Goal: Task Accomplishment & Management: Use online tool/utility

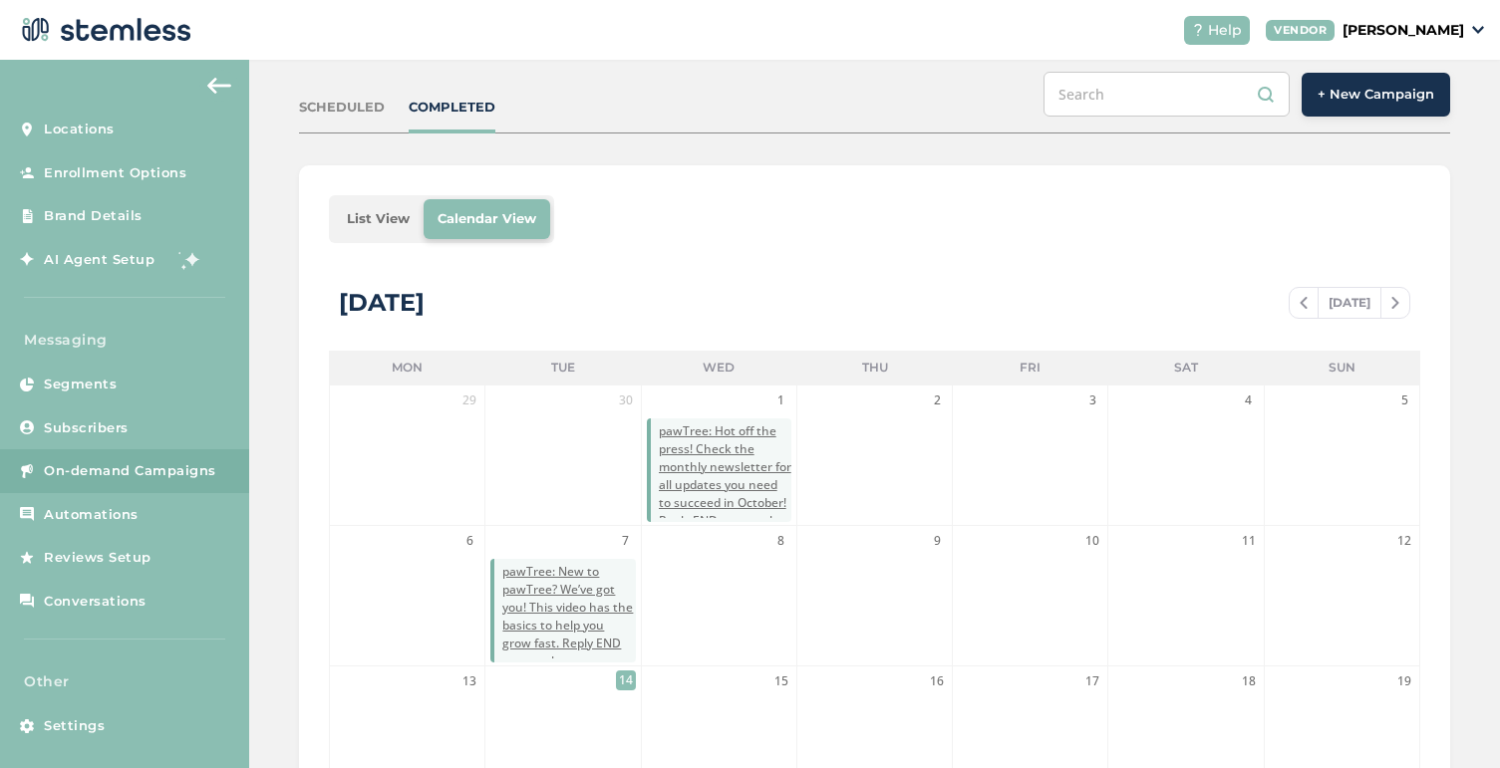
scroll to position [168, 0]
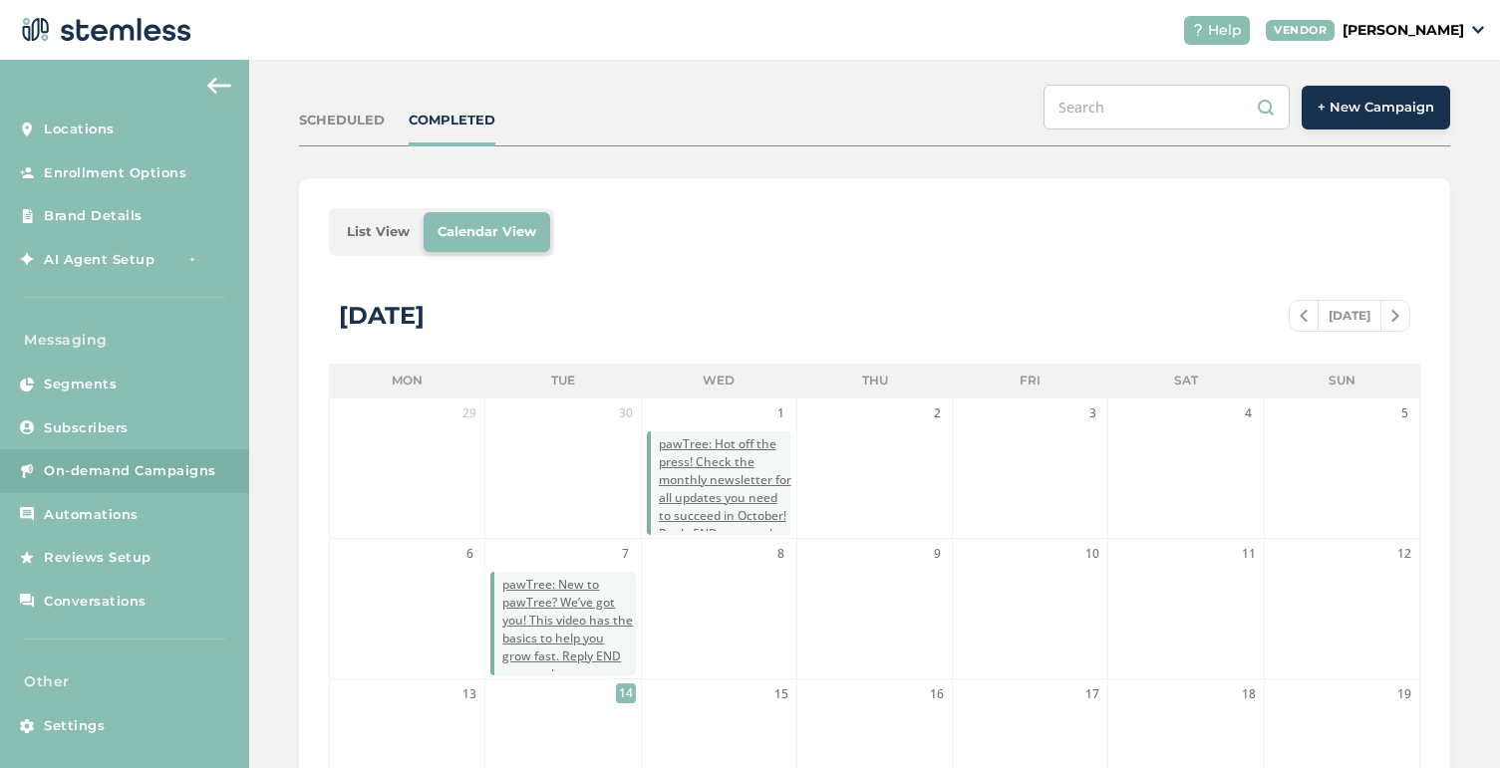
click at [1389, 111] on span "+ New Campaign" at bounding box center [1375, 108] width 117 height 20
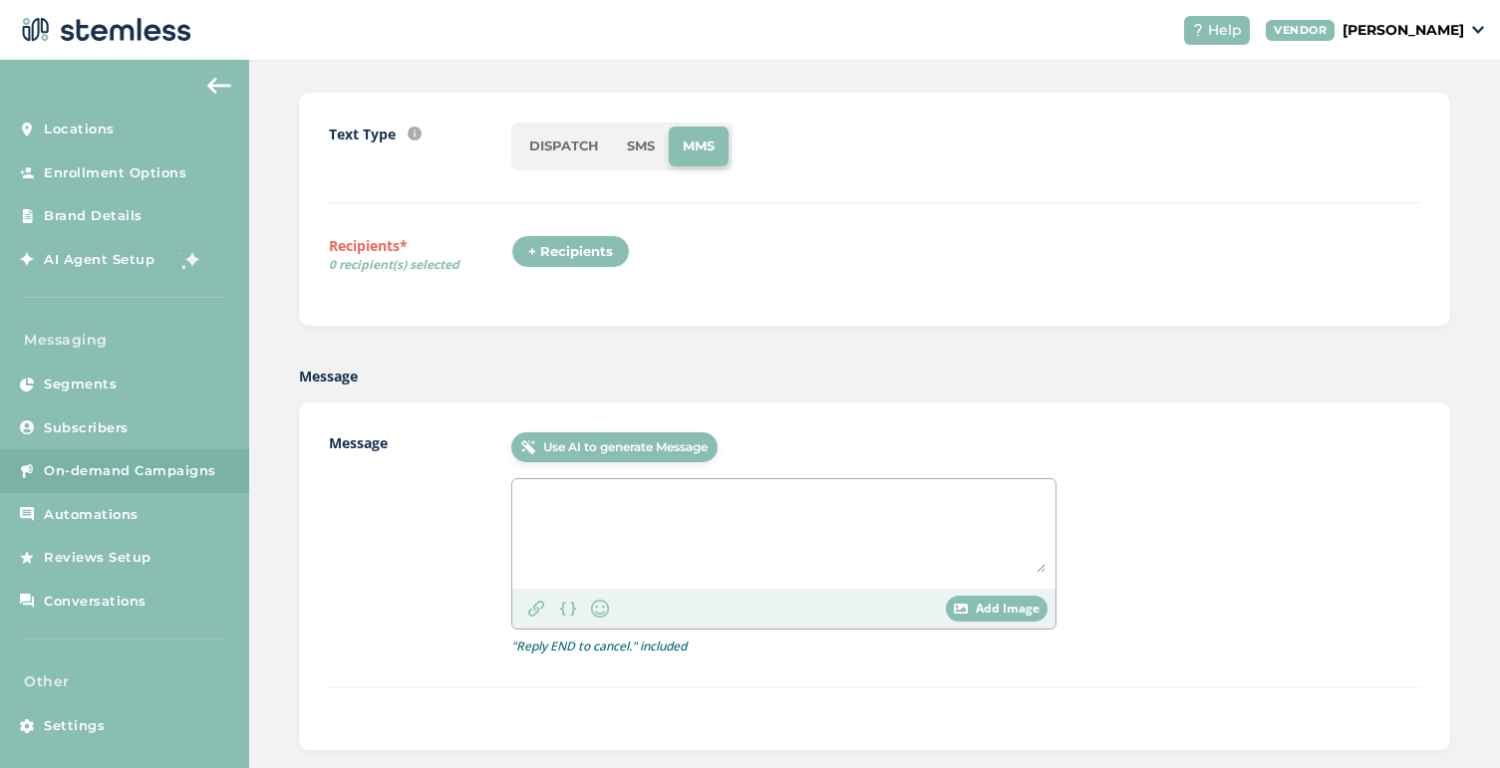
click at [643, 140] on li "SMS" at bounding box center [641, 147] width 56 height 40
click at [595, 506] on textarea at bounding box center [783, 531] width 523 height 84
paste textarea "pawTree: Don’t miss your chance: Double your bonuses with Double Dash! Share th…"
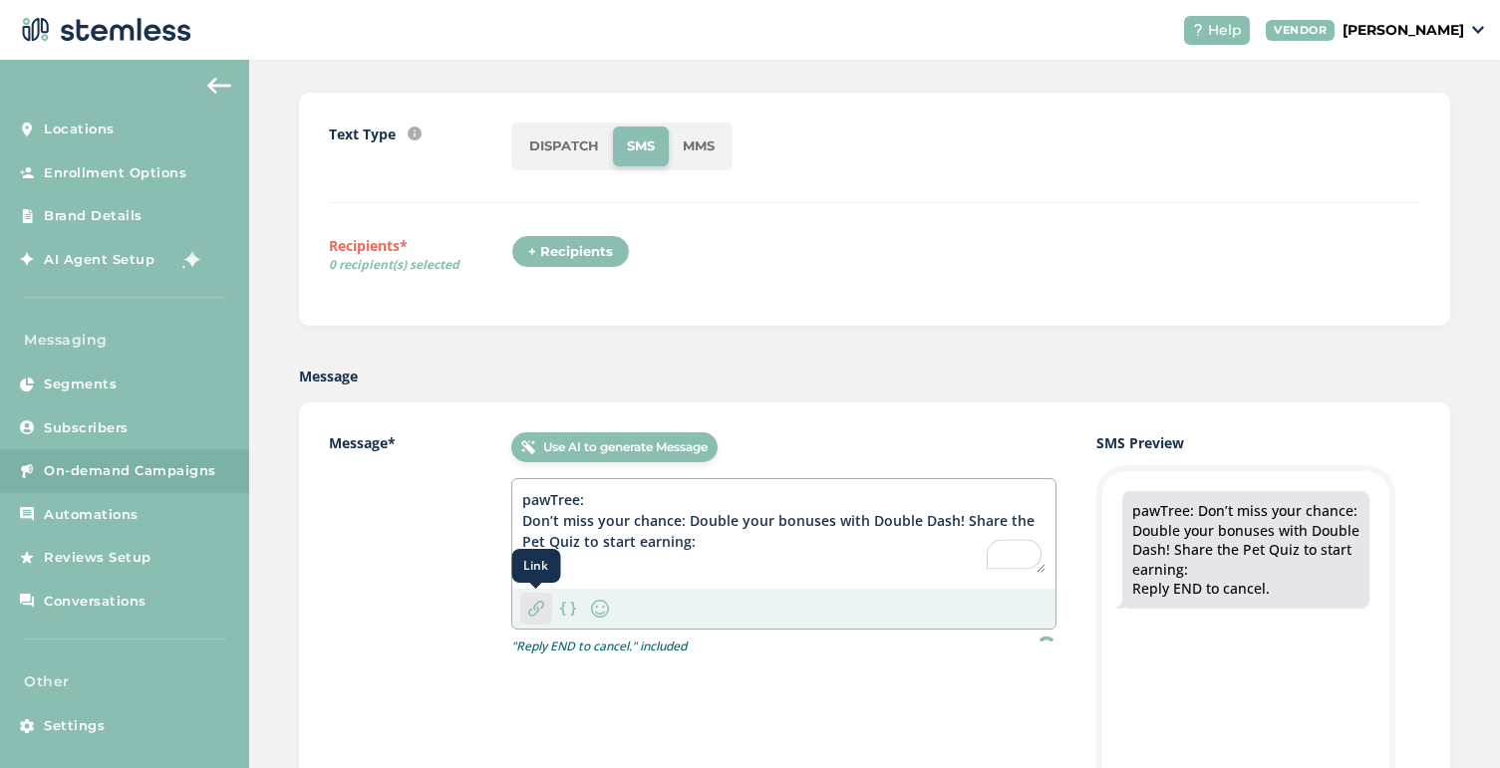
type textarea "pawTree: Don’t miss your chance: Double your bonuses with Double Dash! Share th…"
click at [536, 605] on img at bounding box center [536, 609] width 16 height 16
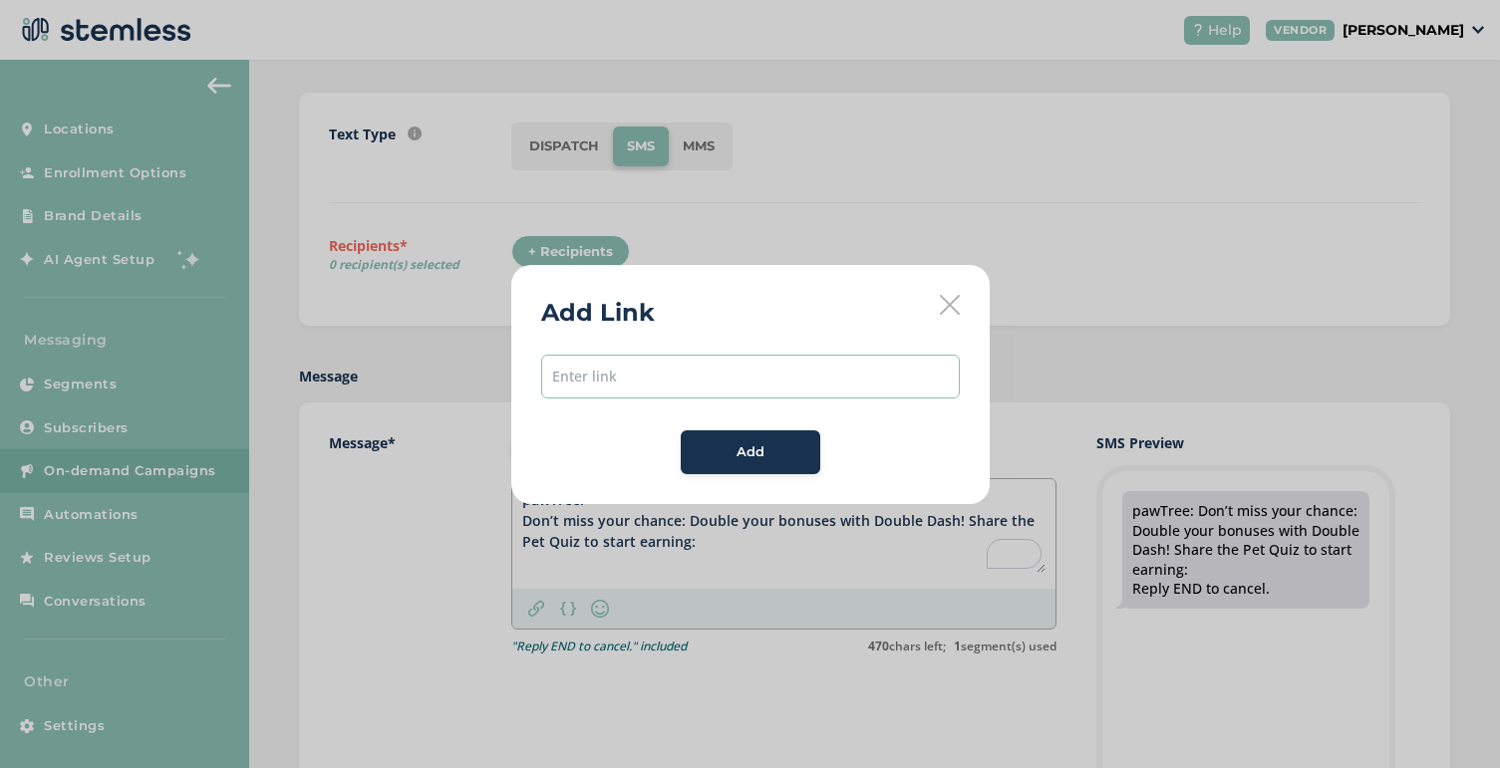
click at [755, 375] on input "text" at bounding box center [750, 377] width 419 height 44
paste input "[URL][DOMAIN_NAME]"
type input "[URL][DOMAIN_NAME]"
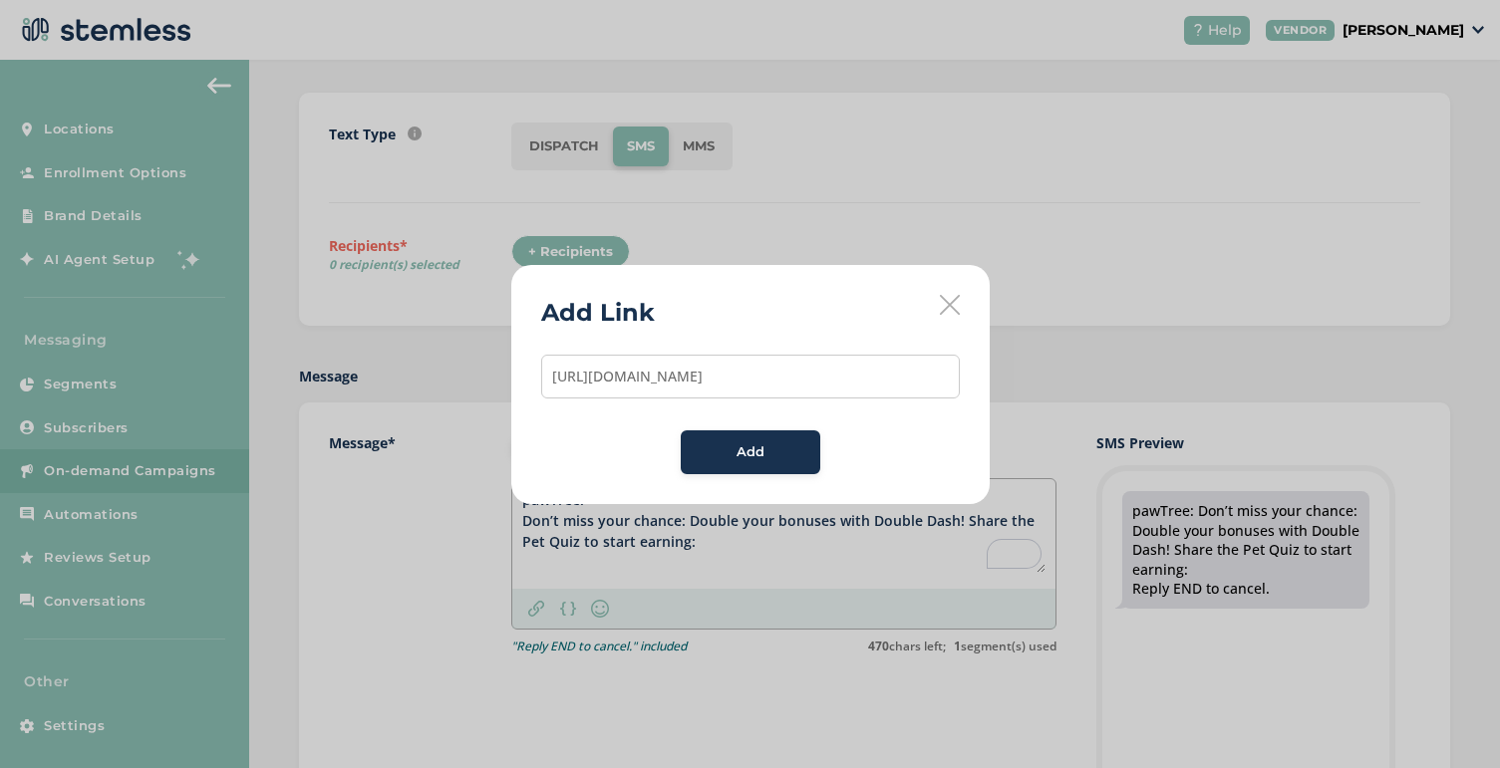
click at [771, 452] on div "Add" at bounding box center [751, 452] width 108 height 20
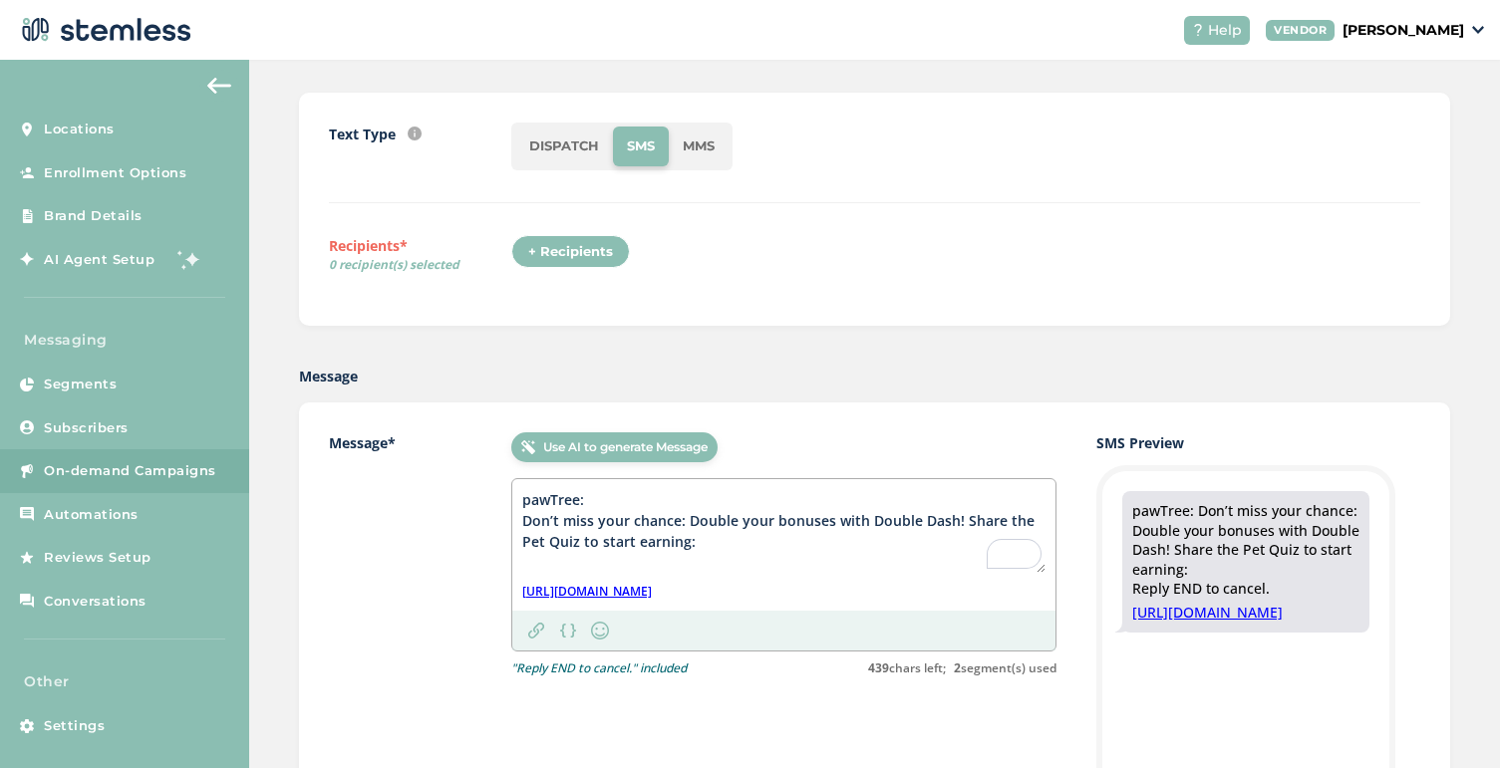
click at [681, 522] on textarea "pawTree: Don’t miss your chance: Double your bonuses with Double Dash! Share th…" at bounding box center [783, 531] width 523 height 84
drag, startPoint x: 705, startPoint y: 536, endPoint x: 517, endPoint y: 517, distance: 188.3
click at [517, 517] on div "Message* Use AI to generate Message pawTree: Don’t miss your chance. Double you…" at bounding box center [874, 765] width 1151 height 725
paste textarea "'t miss it:"
type textarea "pawTree: Don't miss it: Double your bonuses with Double Dash! Share the Pet Qui…"
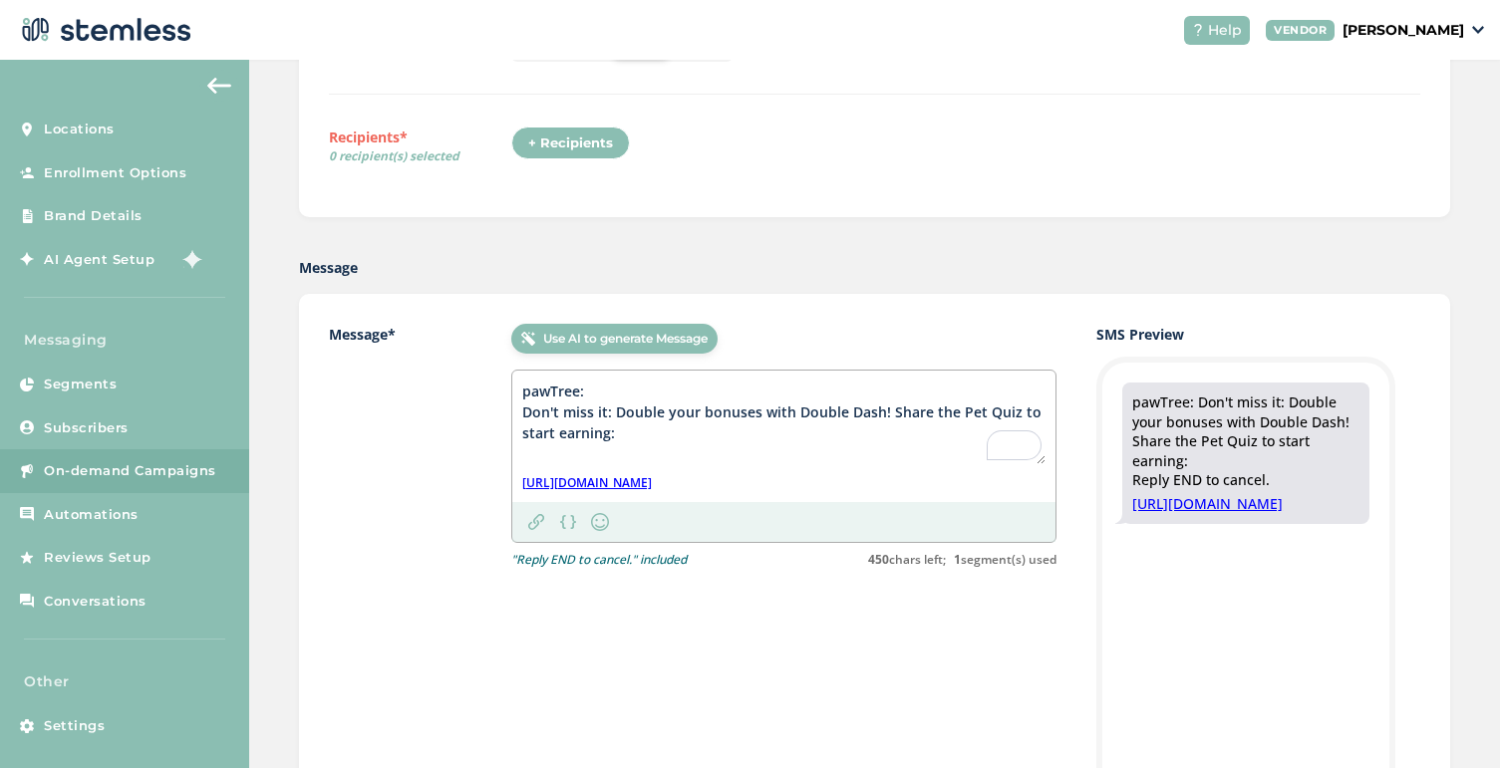
scroll to position [293, 0]
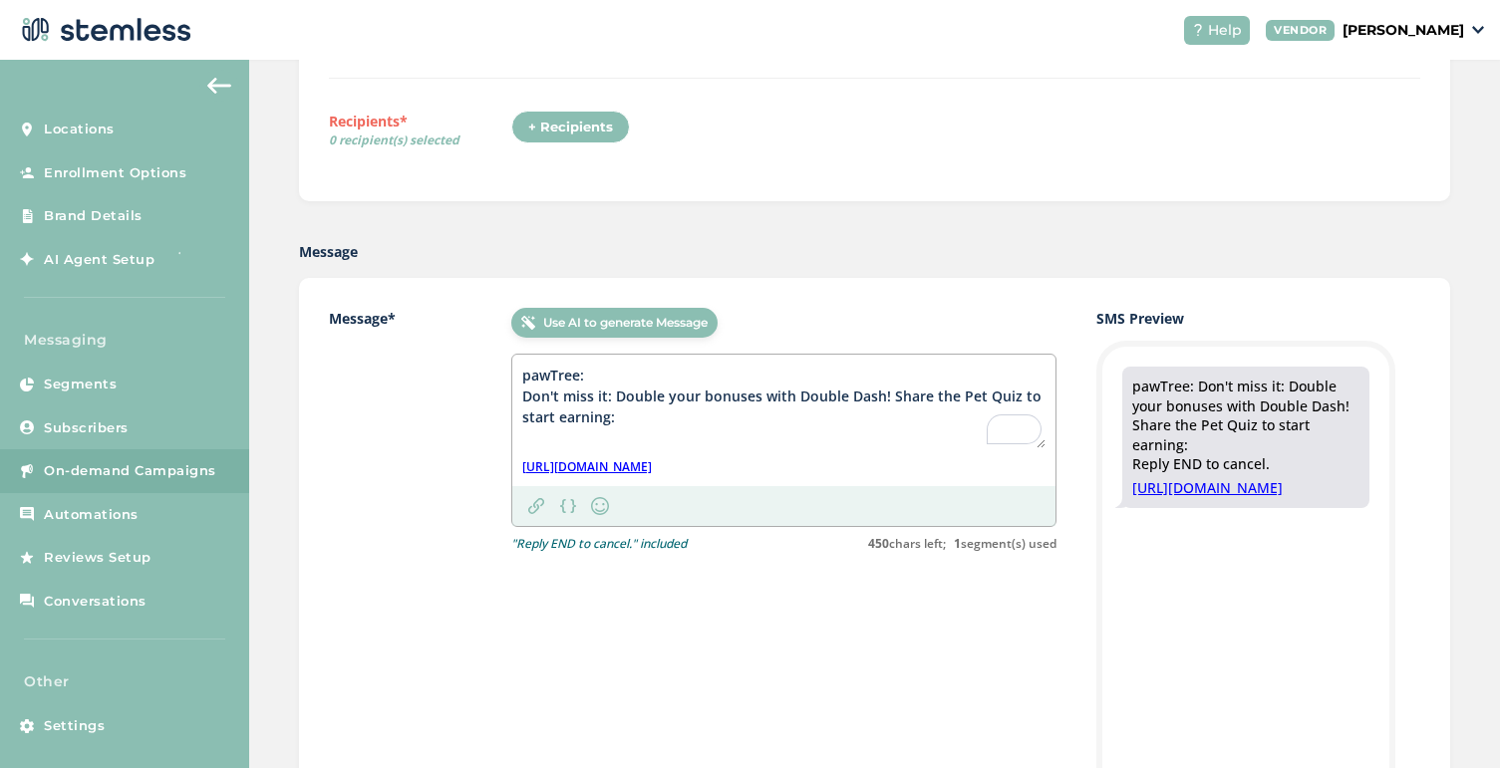
click at [652, 466] on link "[URL][DOMAIN_NAME]" at bounding box center [587, 467] width 130 height 18
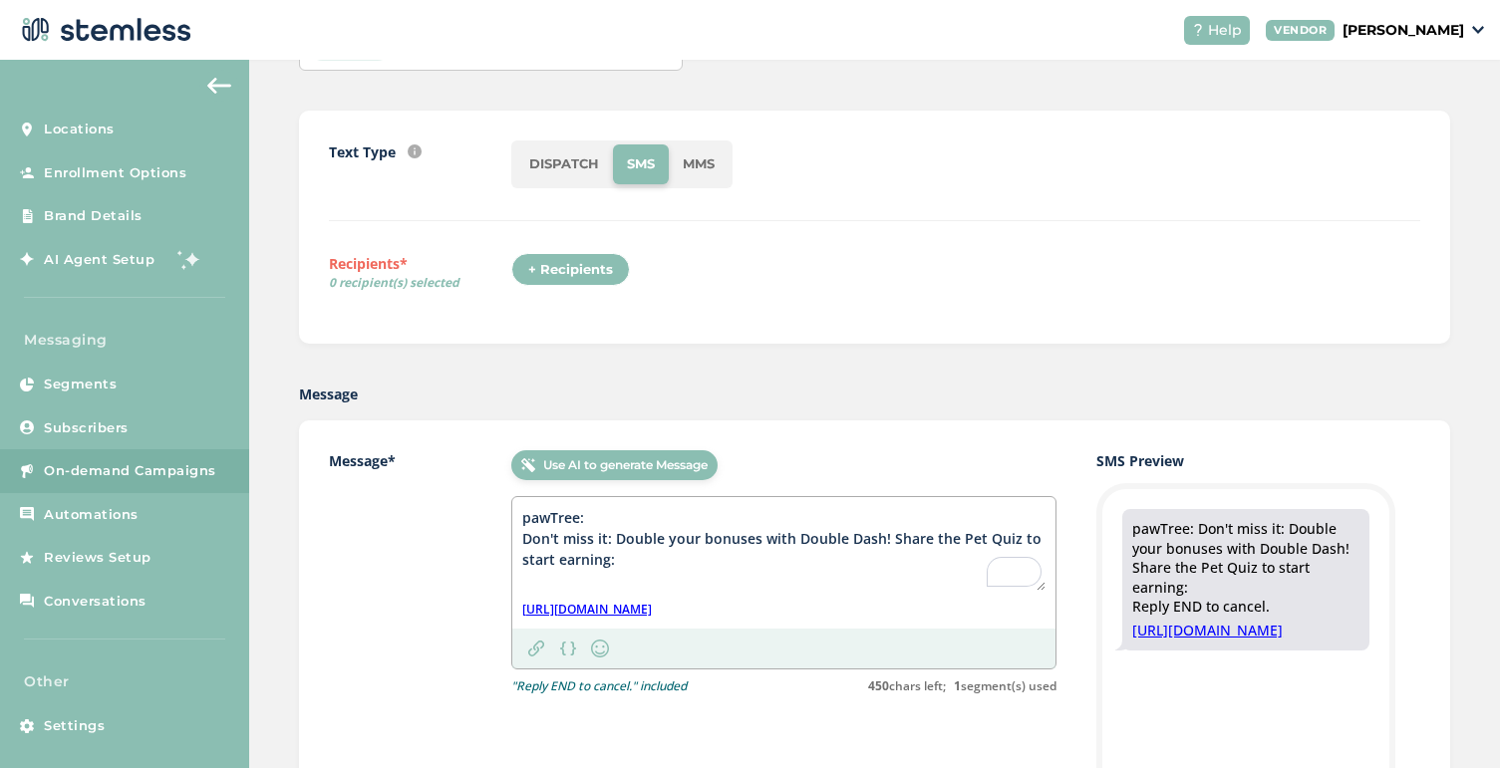
scroll to position [0, 0]
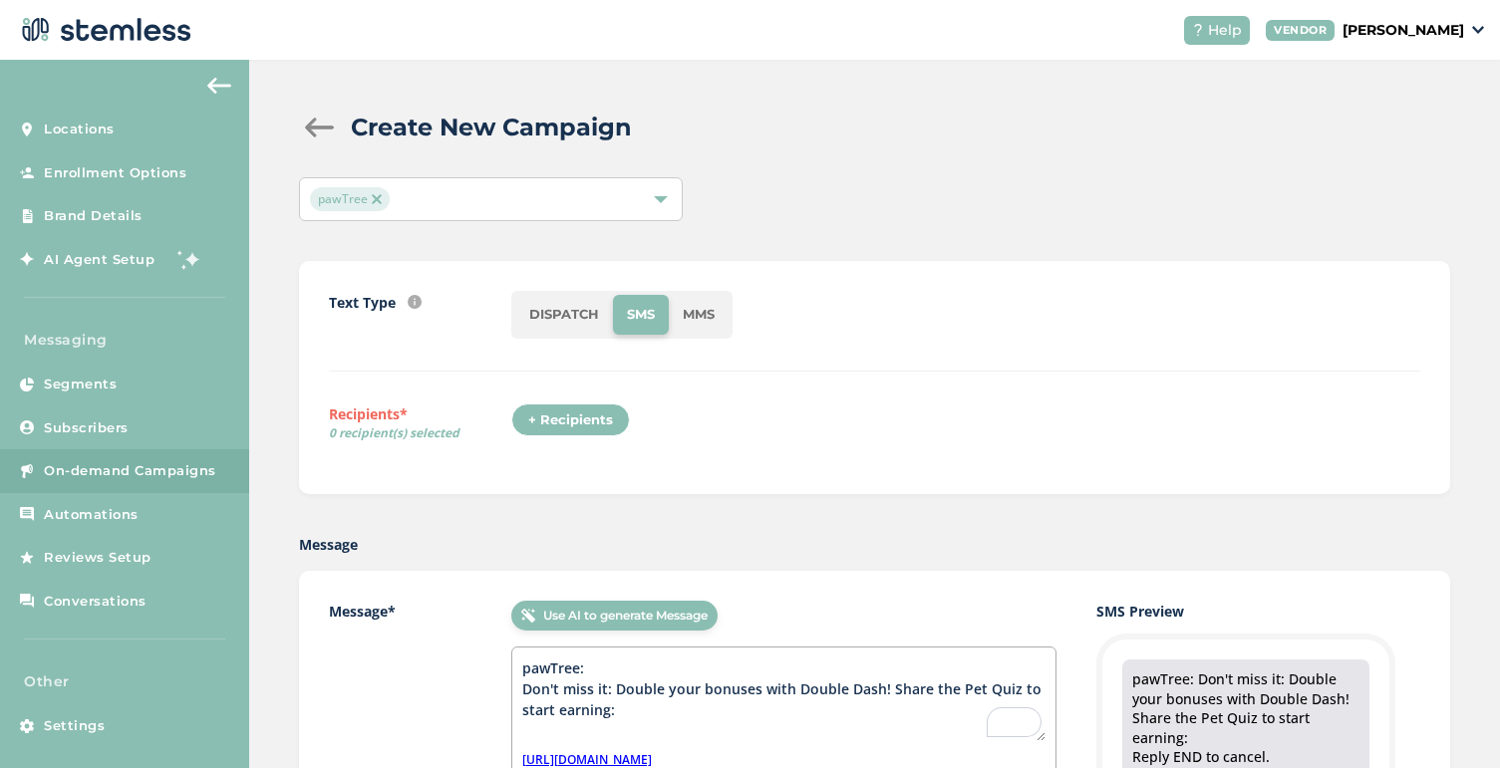
click at [565, 425] on div "+ Recipients" at bounding box center [570, 421] width 119 height 34
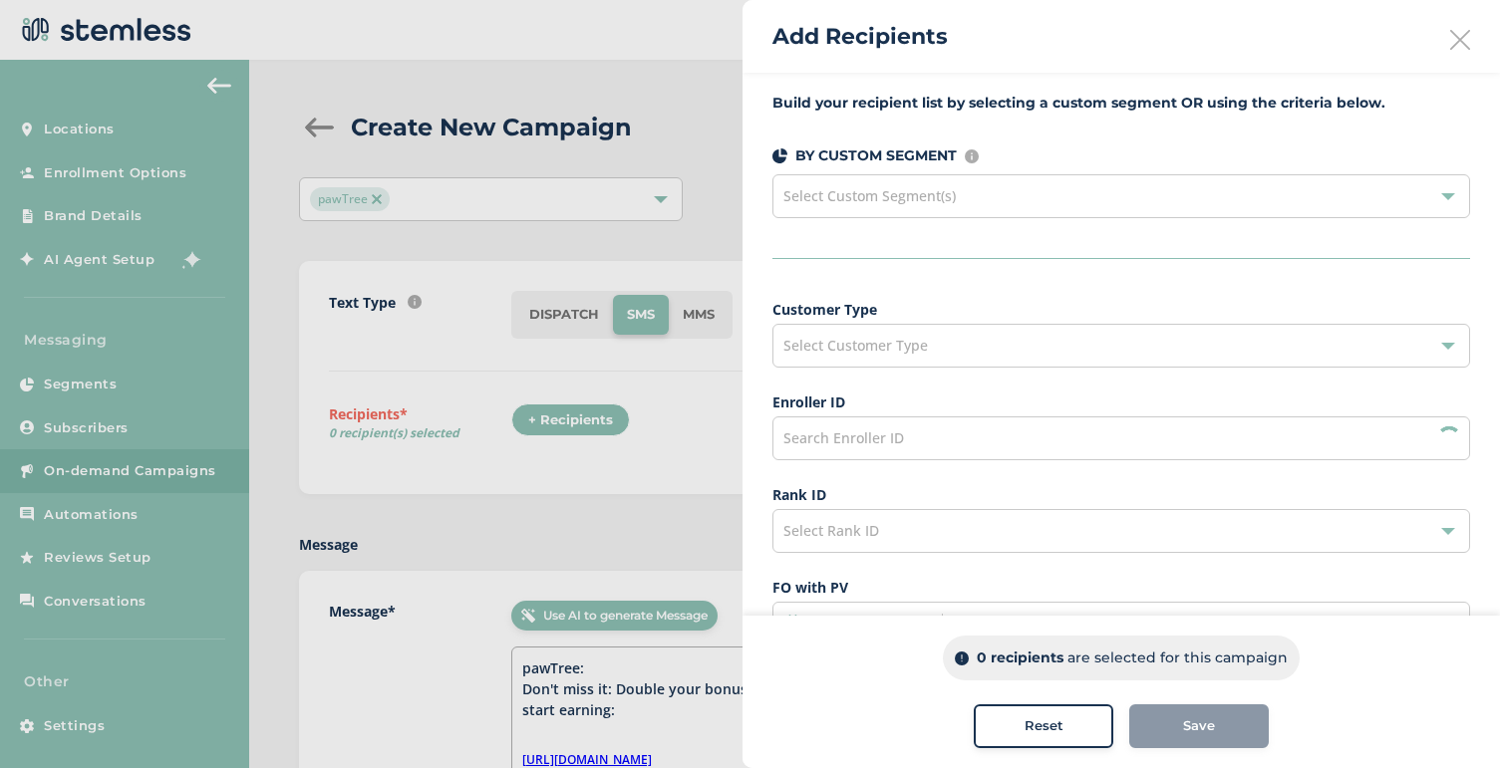
click at [937, 193] on span "Select Custom Segment(s)" at bounding box center [869, 195] width 172 height 19
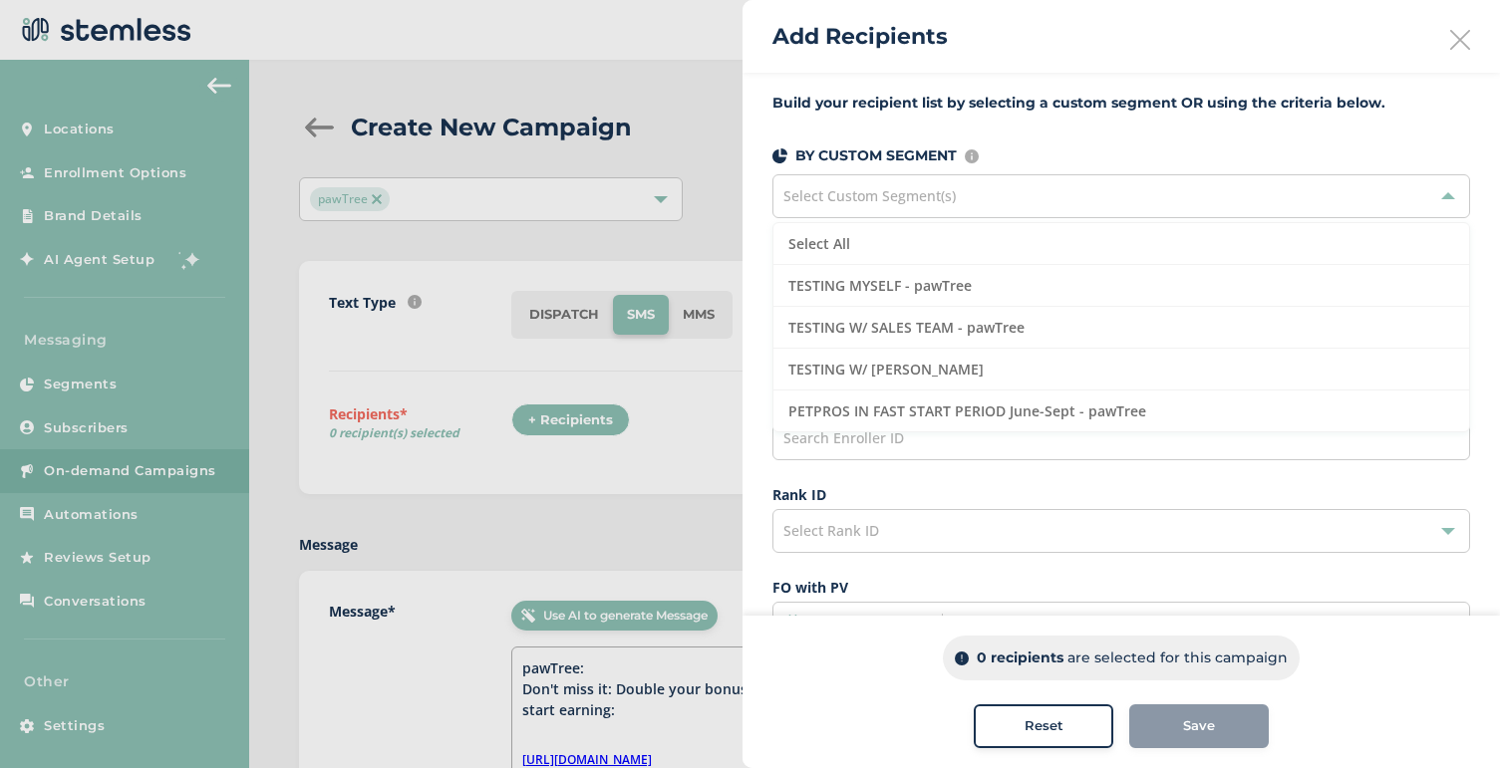
click at [937, 193] on span "Select Custom Segment(s)" at bounding box center [869, 195] width 172 height 19
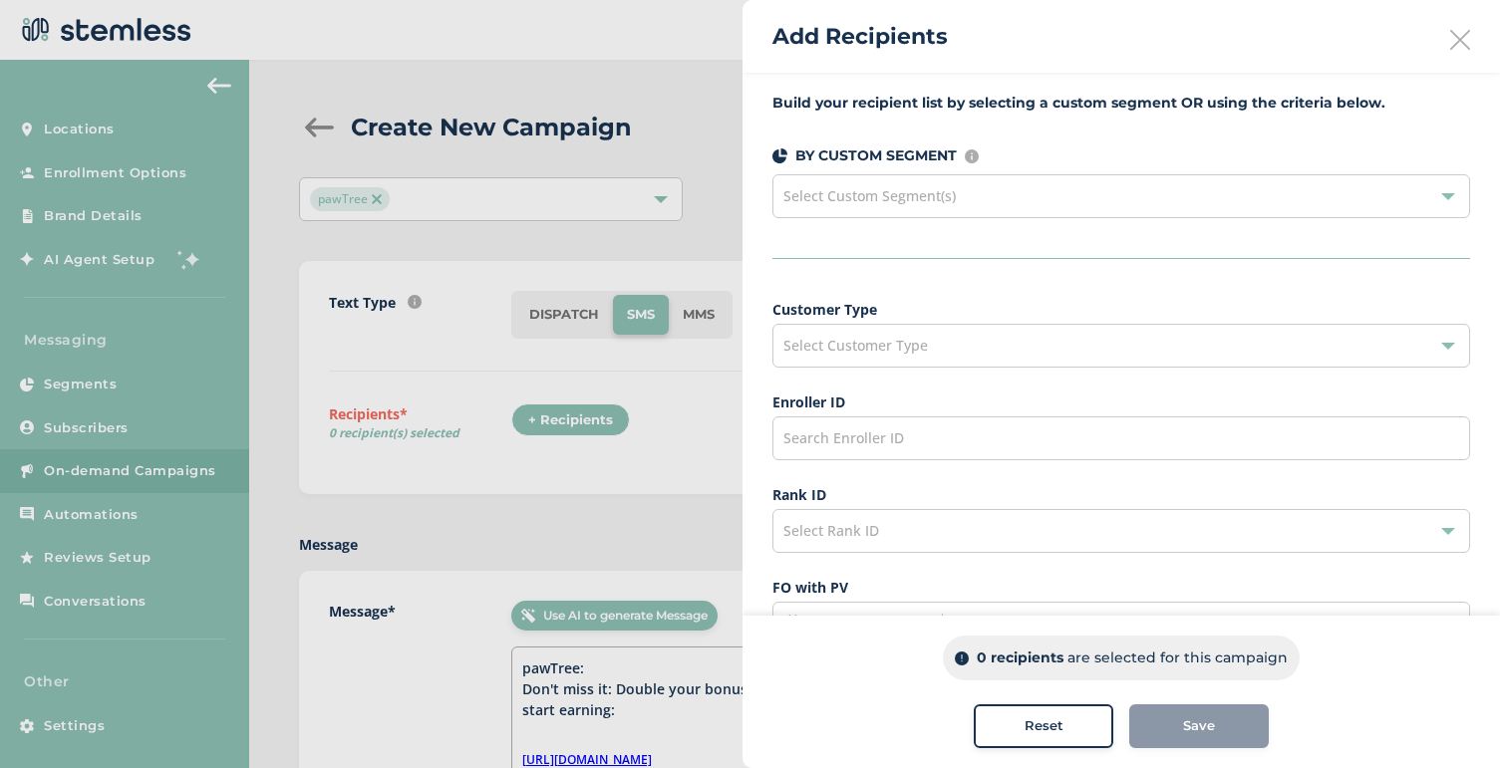
click at [902, 347] on span "Select Customer Type" at bounding box center [855, 345] width 145 height 19
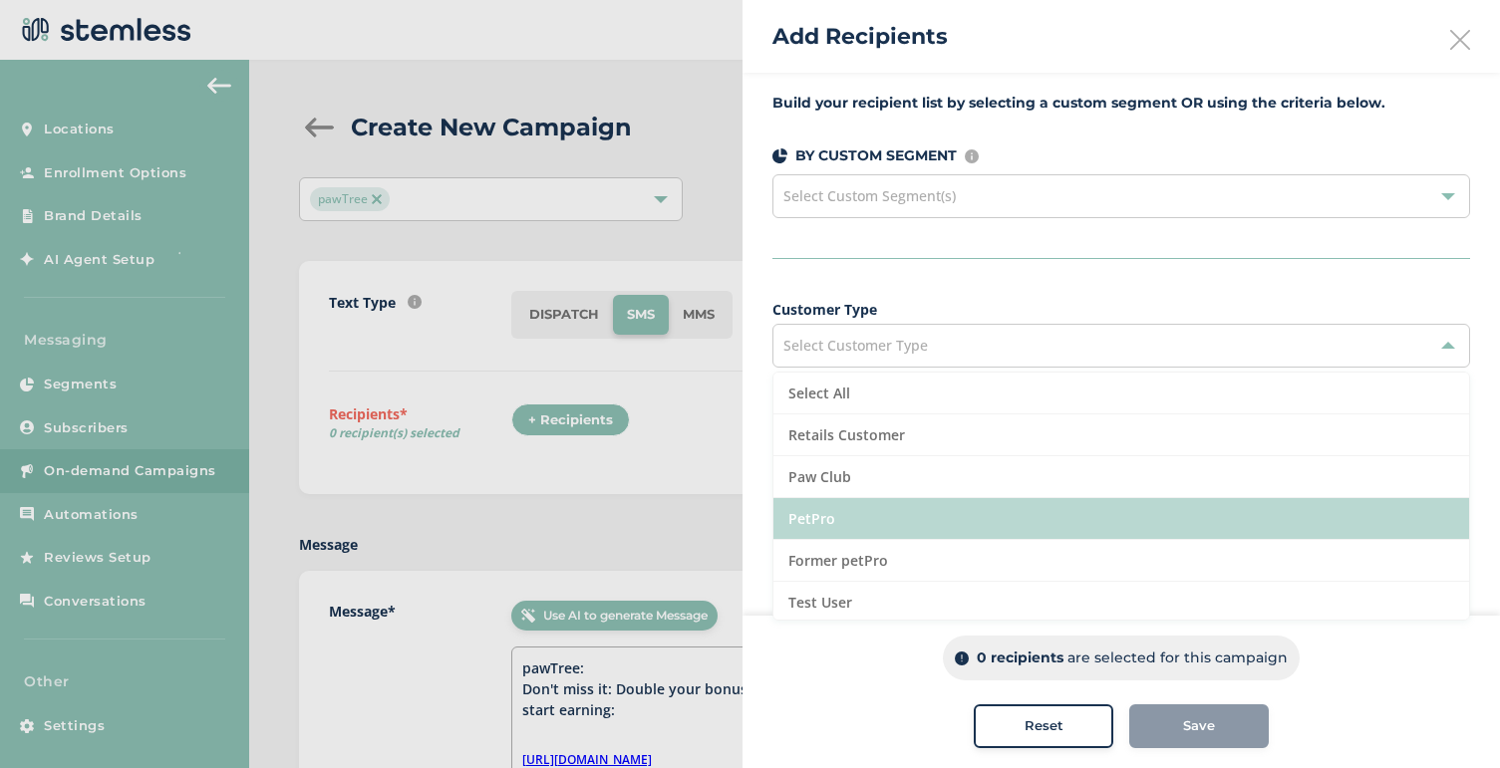
click at [855, 523] on li "PetPro" at bounding box center [1121, 519] width 696 height 42
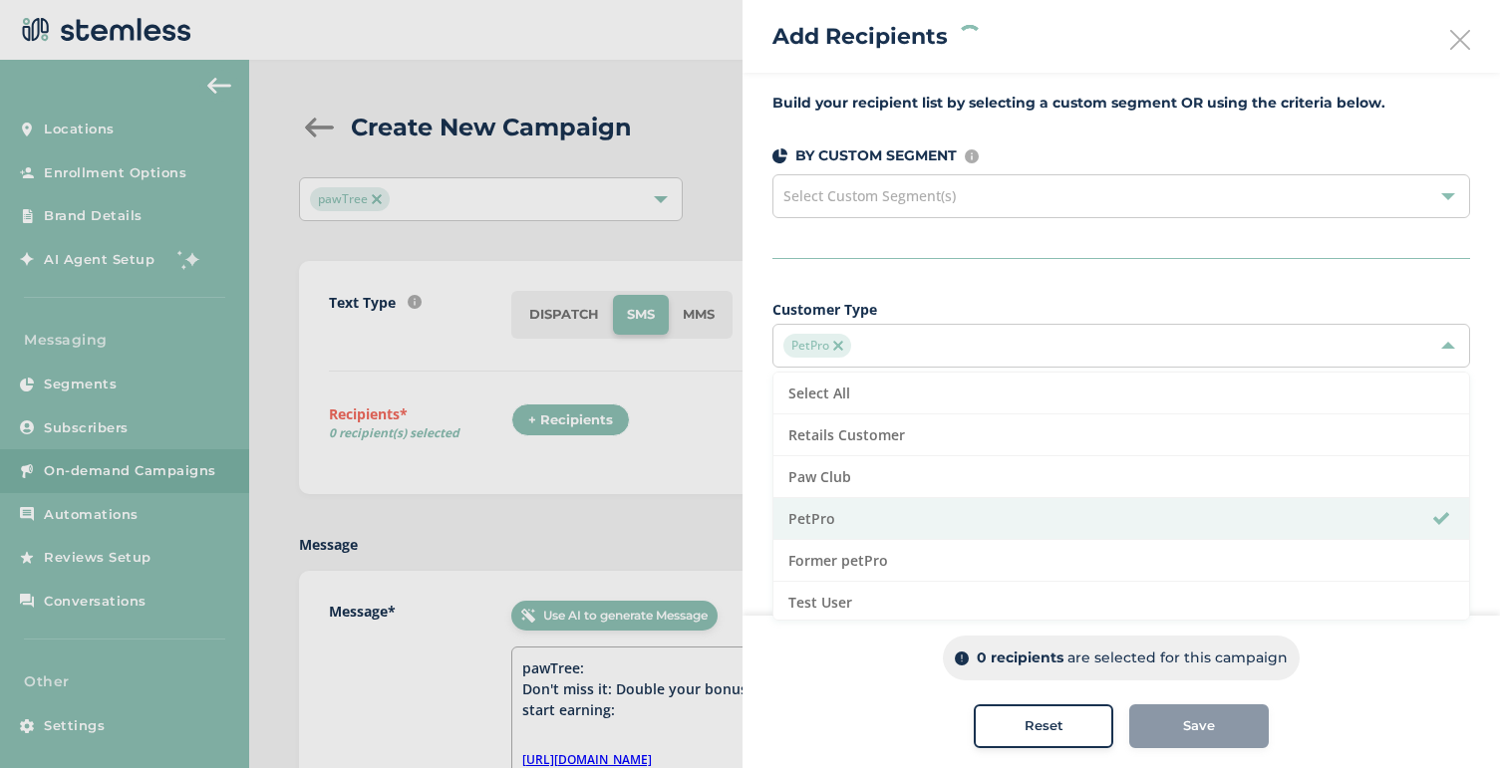
click at [1102, 286] on div "Build your recipient list by selecting a custom segment OR using the criteria b…" at bounding box center [1120, 567] width 757 height 988
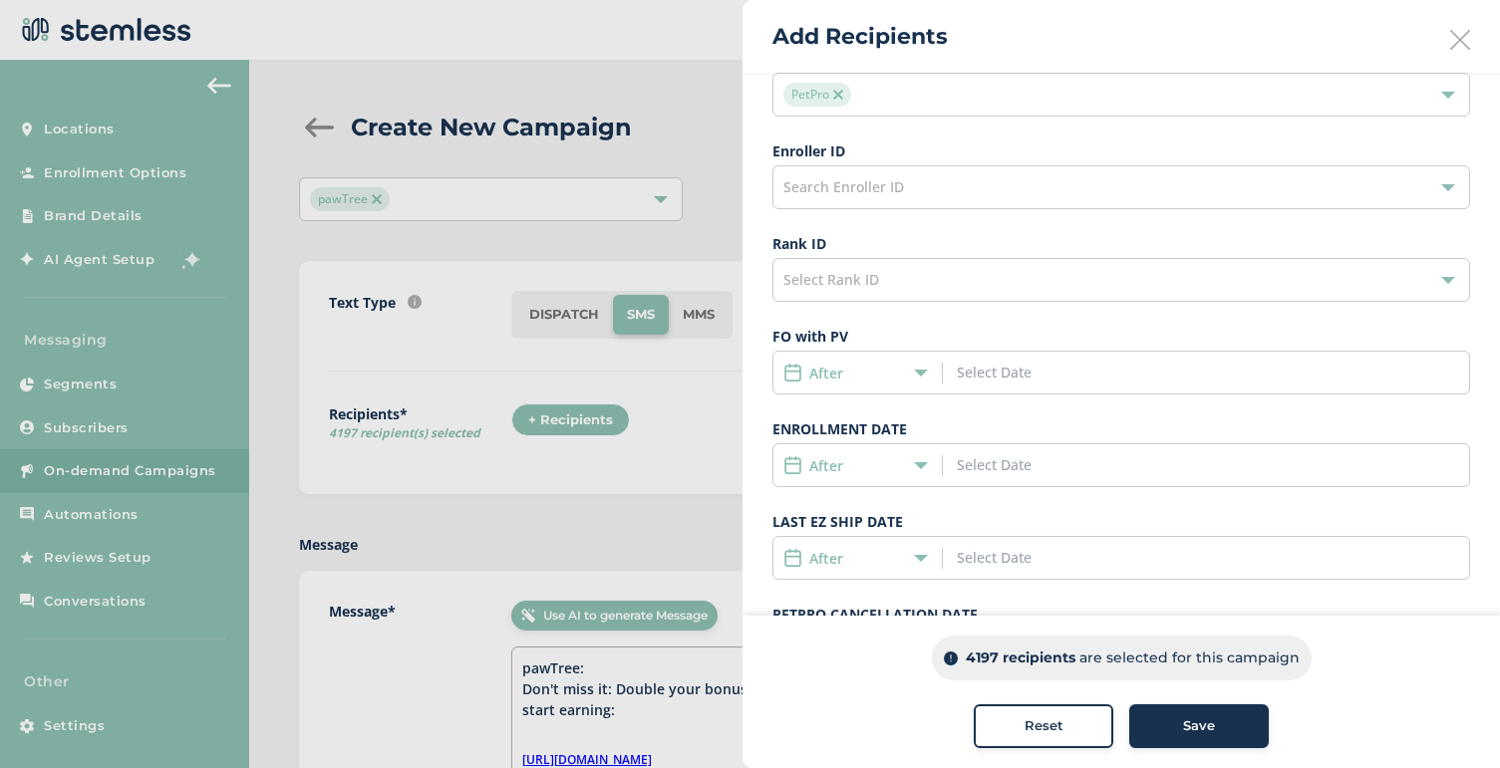
scroll to position [287, 0]
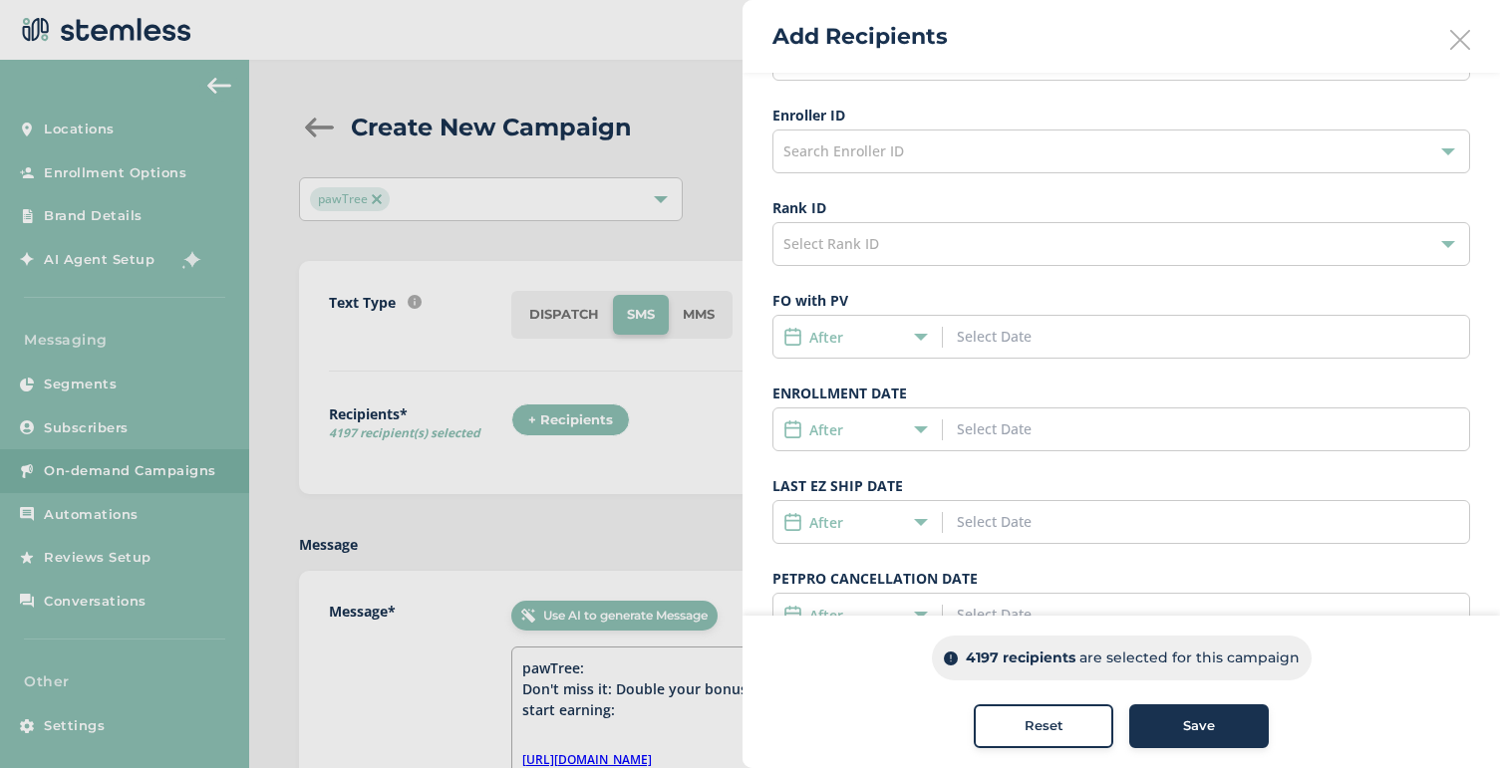
click at [1010, 428] on input at bounding box center [1047, 429] width 180 height 21
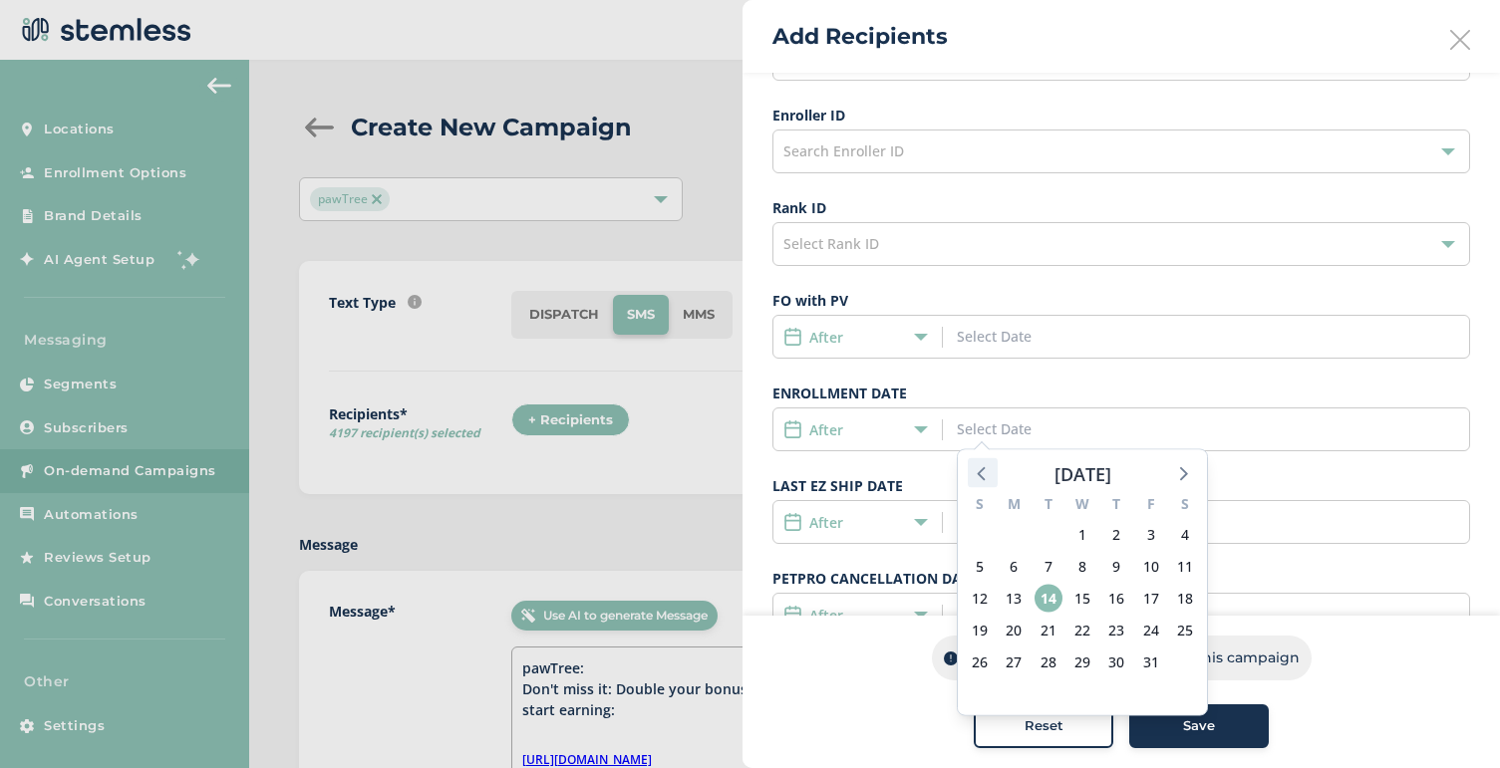
click at [981, 475] on icon at bounding box center [981, 474] width 8 height 14
click at [1053, 531] on span "1" at bounding box center [1048, 535] width 28 height 28
type input "[DATE]"
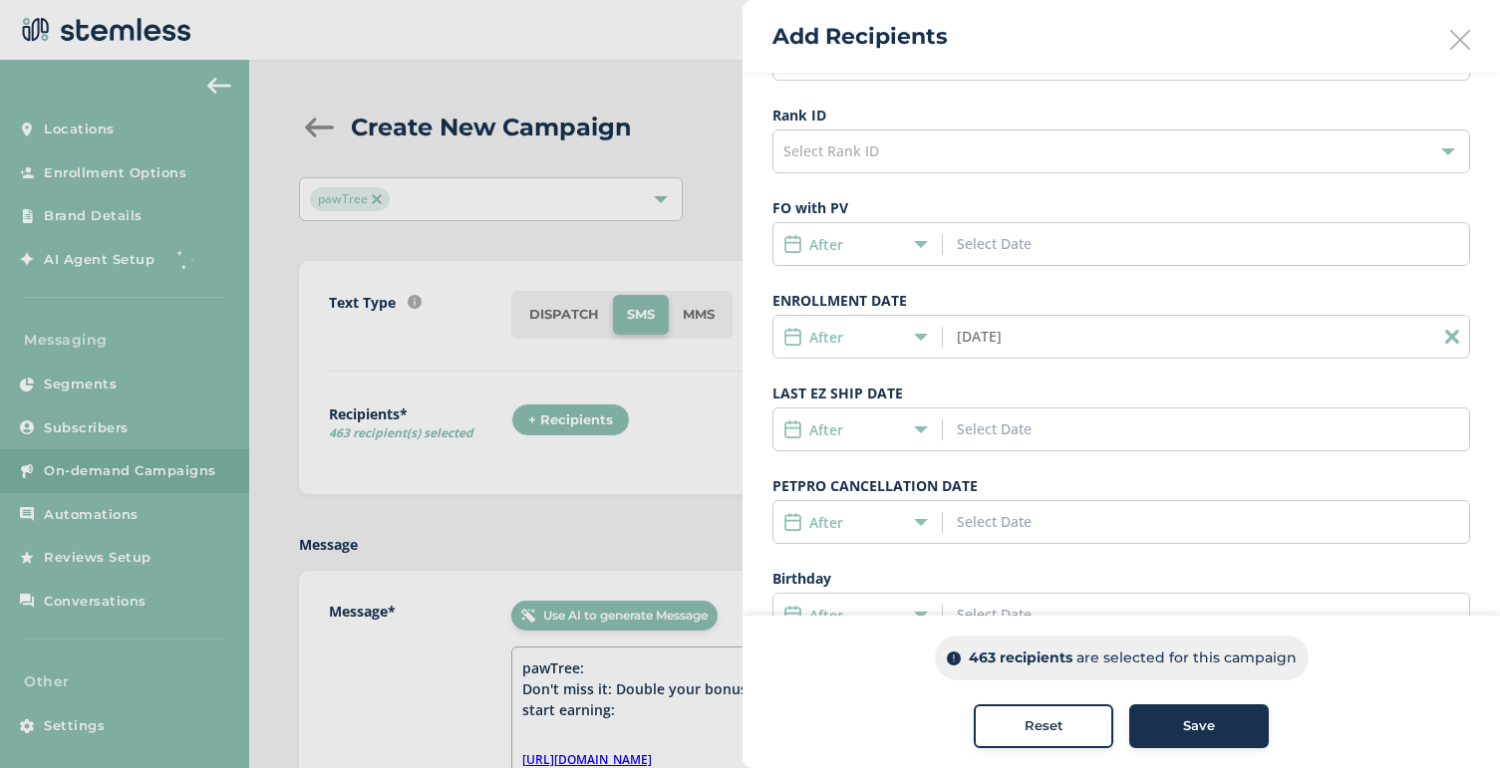
scroll to position [441, 0]
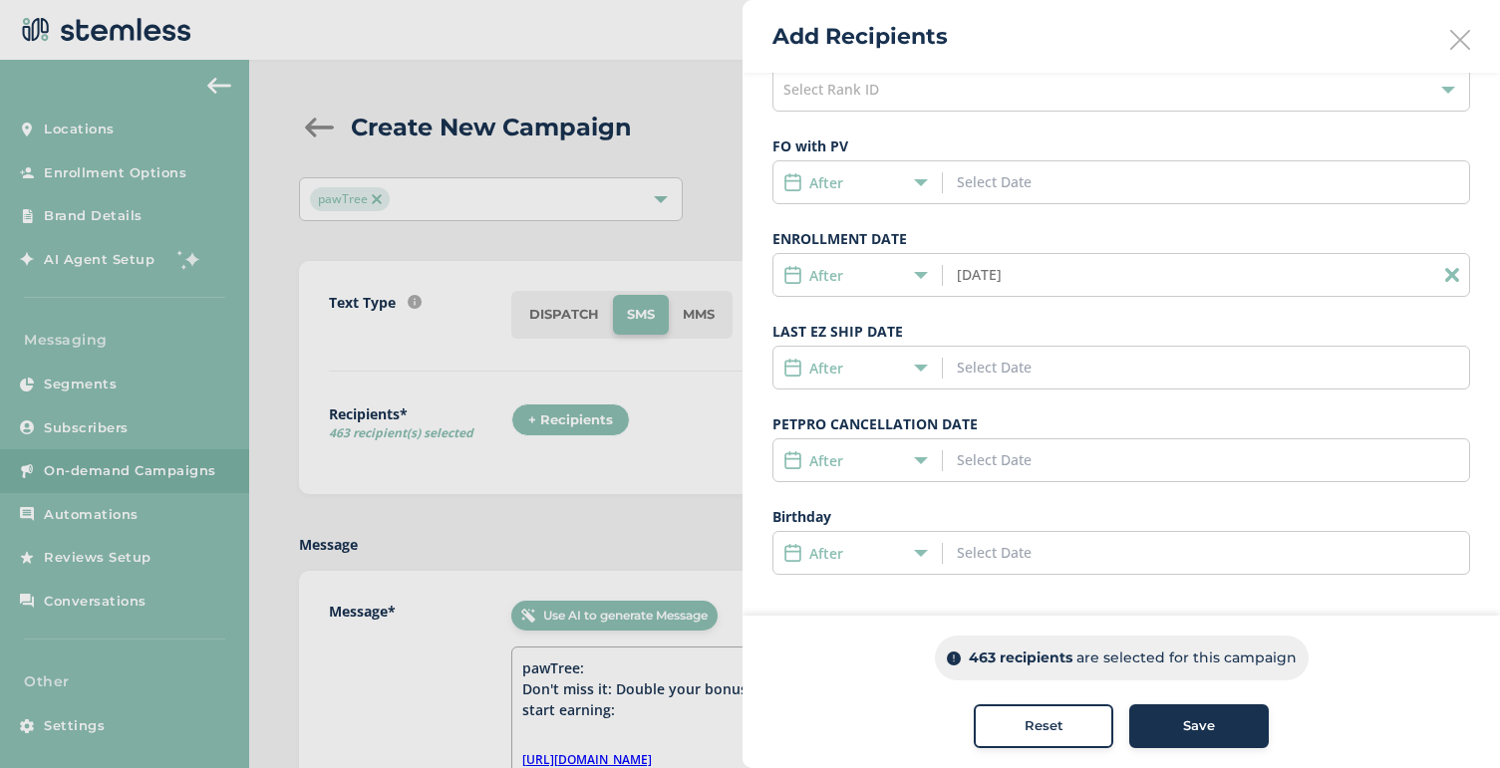
click at [1205, 731] on span "Save" at bounding box center [1199, 727] width 32 height 20
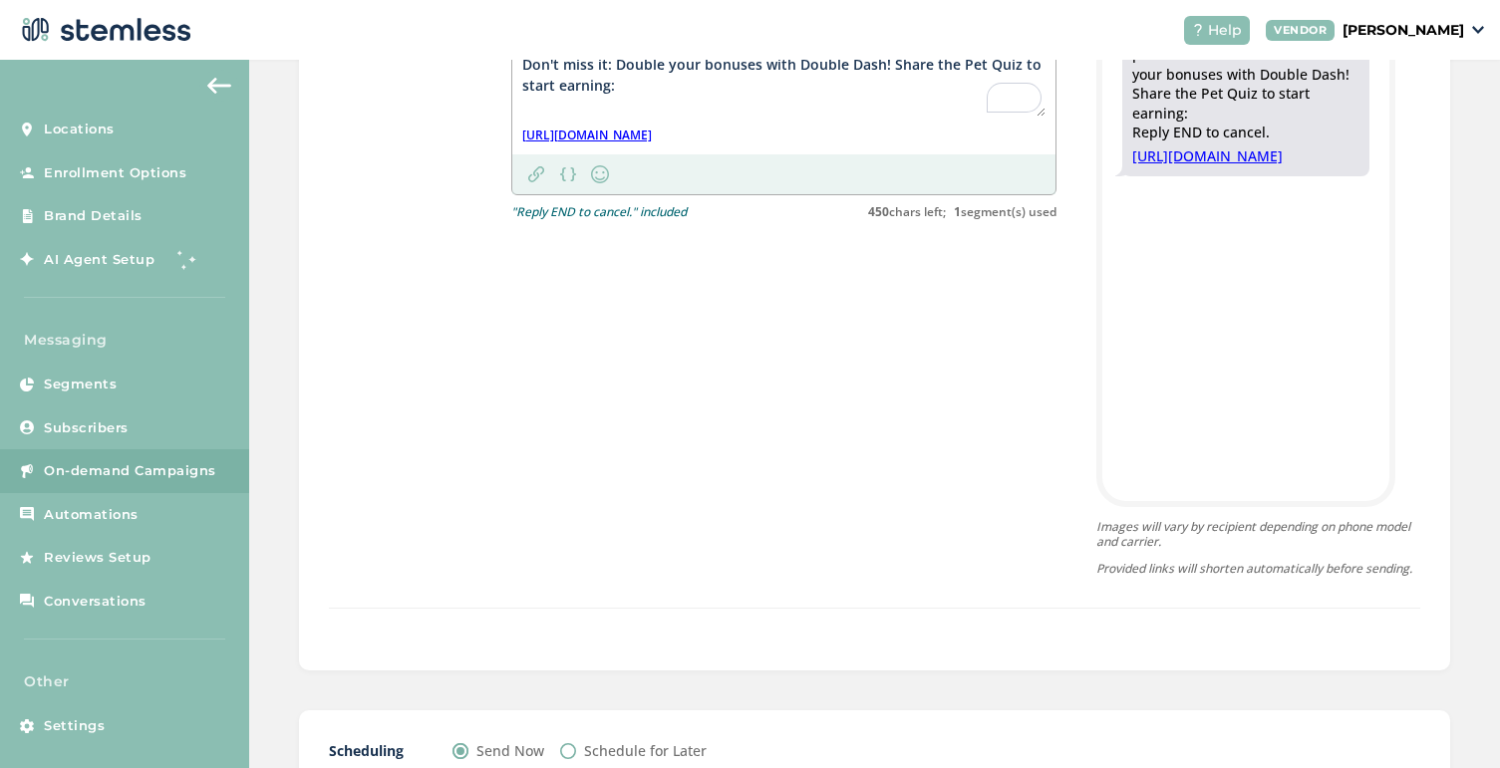
scroll to position [881, 0]
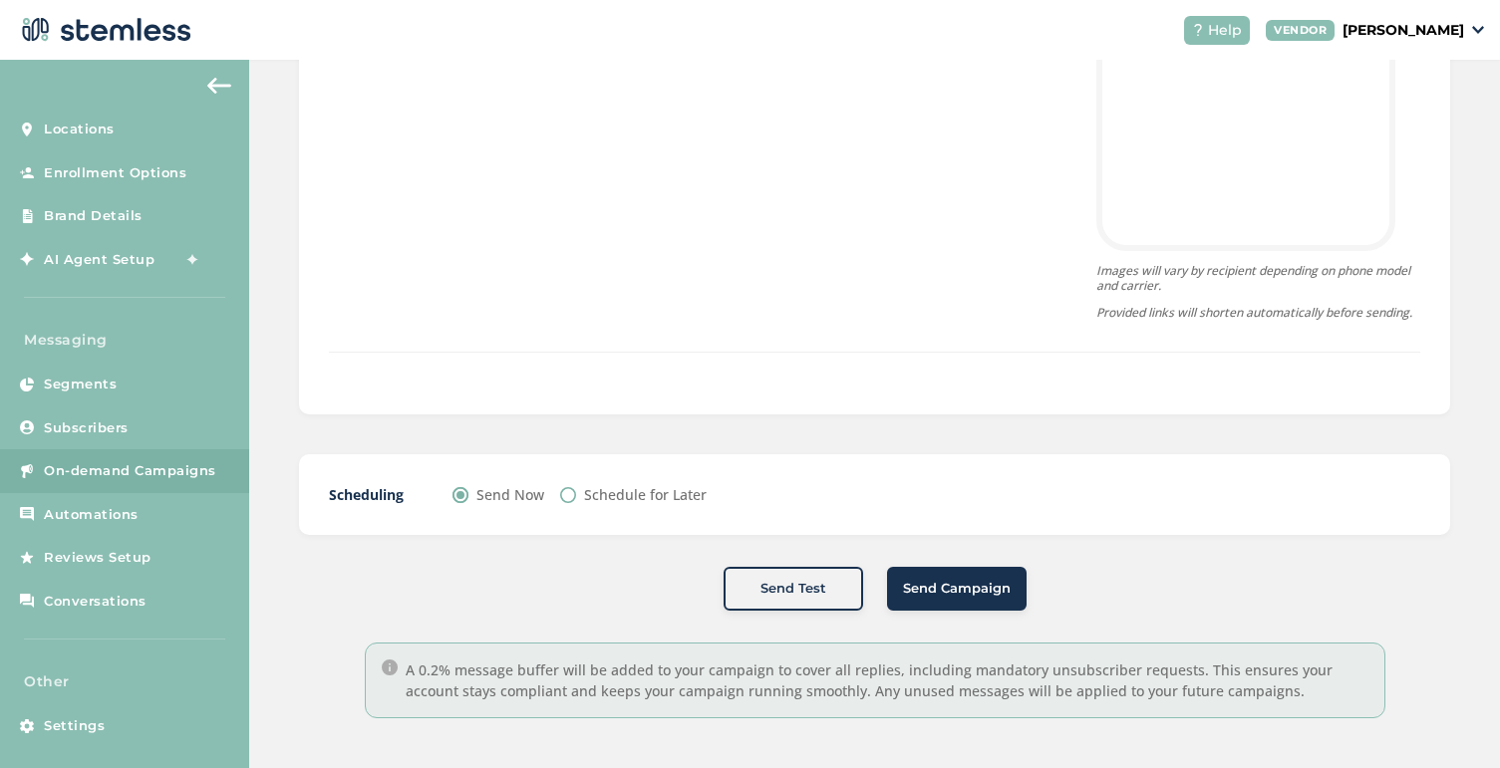
click at [631, 497] on label "Schedule for Later" at bounding box center [645, 494] width 123 height 21
click at [576, 497] on input "Schedule for Later" at bounding box center [568, 495] width 16 height 16
radio input "true"
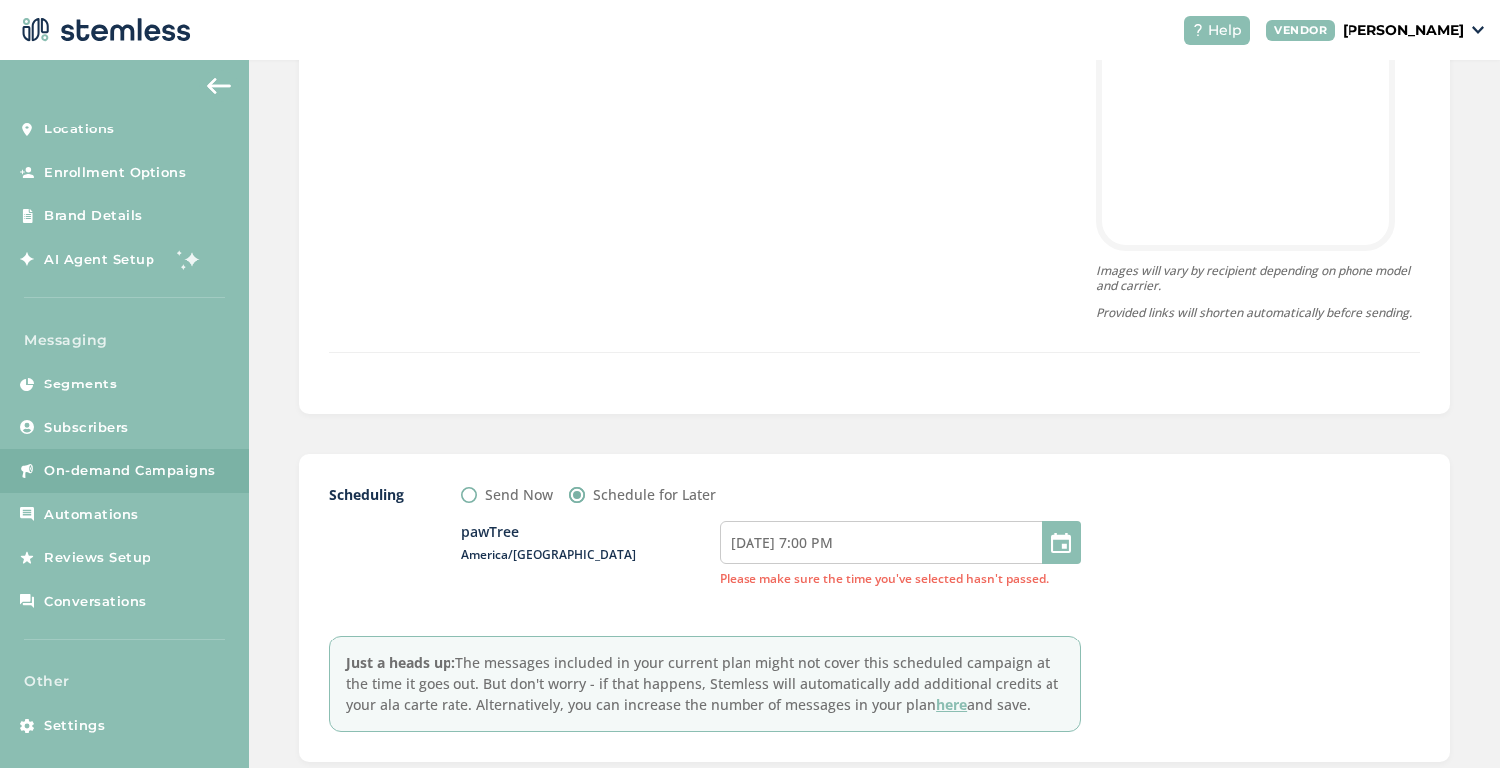
click at [1065, 550] on div at bounding box center [1061, 542] width 40 height 43
click at [893, 541] on input "[DATE] 7:00 PM" at bounding box center [901, 542] width 362 height 43
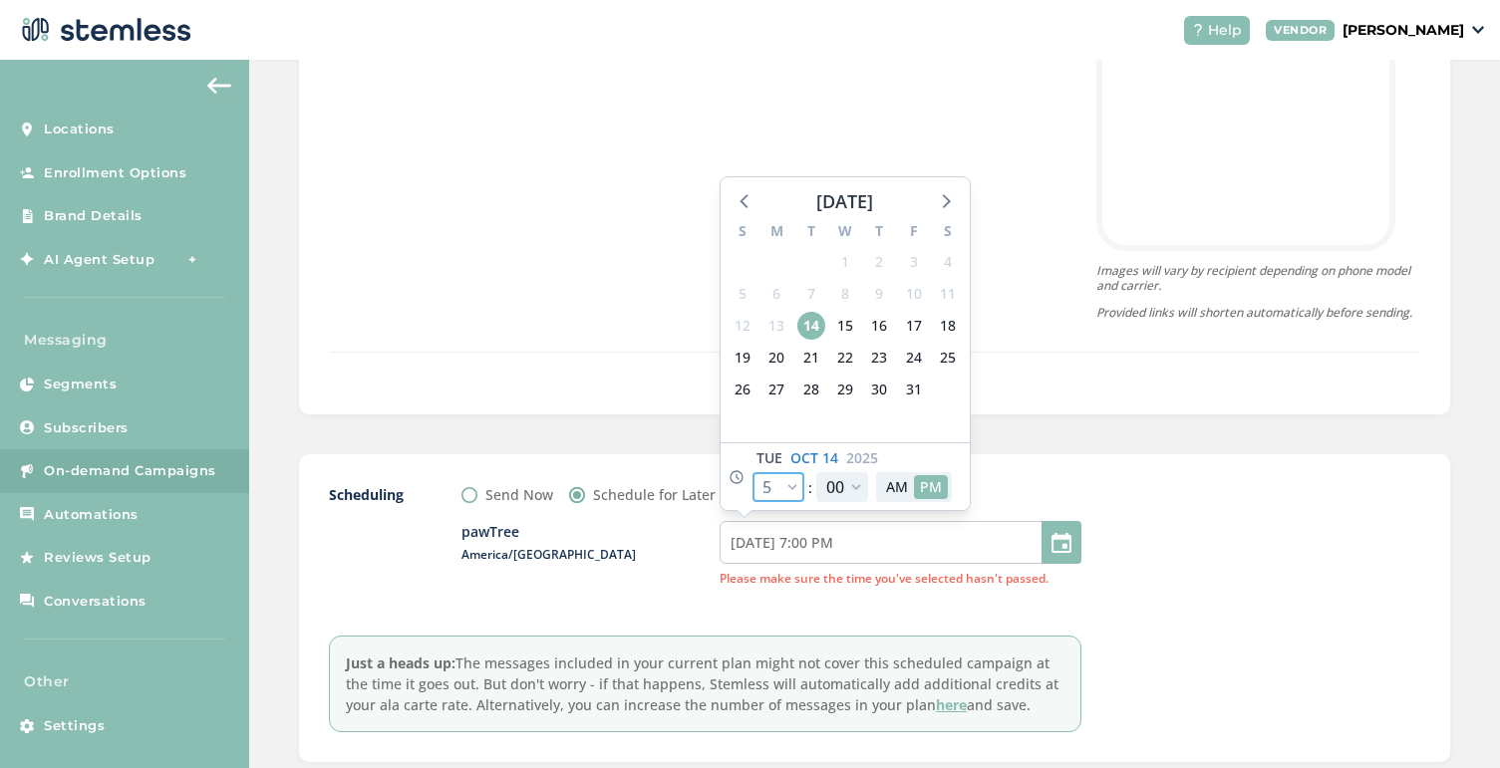
click at [769, 486] on select "12 1 2 3 4 5 6 7 8 9 10 11" at bounding box center [778, 487] width 52 height 30
select select "18"
click at [752, 472] on select "12 1 2 3 4 5 6 7 8 9 10 11" at bounding box center [778, 487] width 52 height 30
type input "[DATE] 8:00 PM"
select select "18"
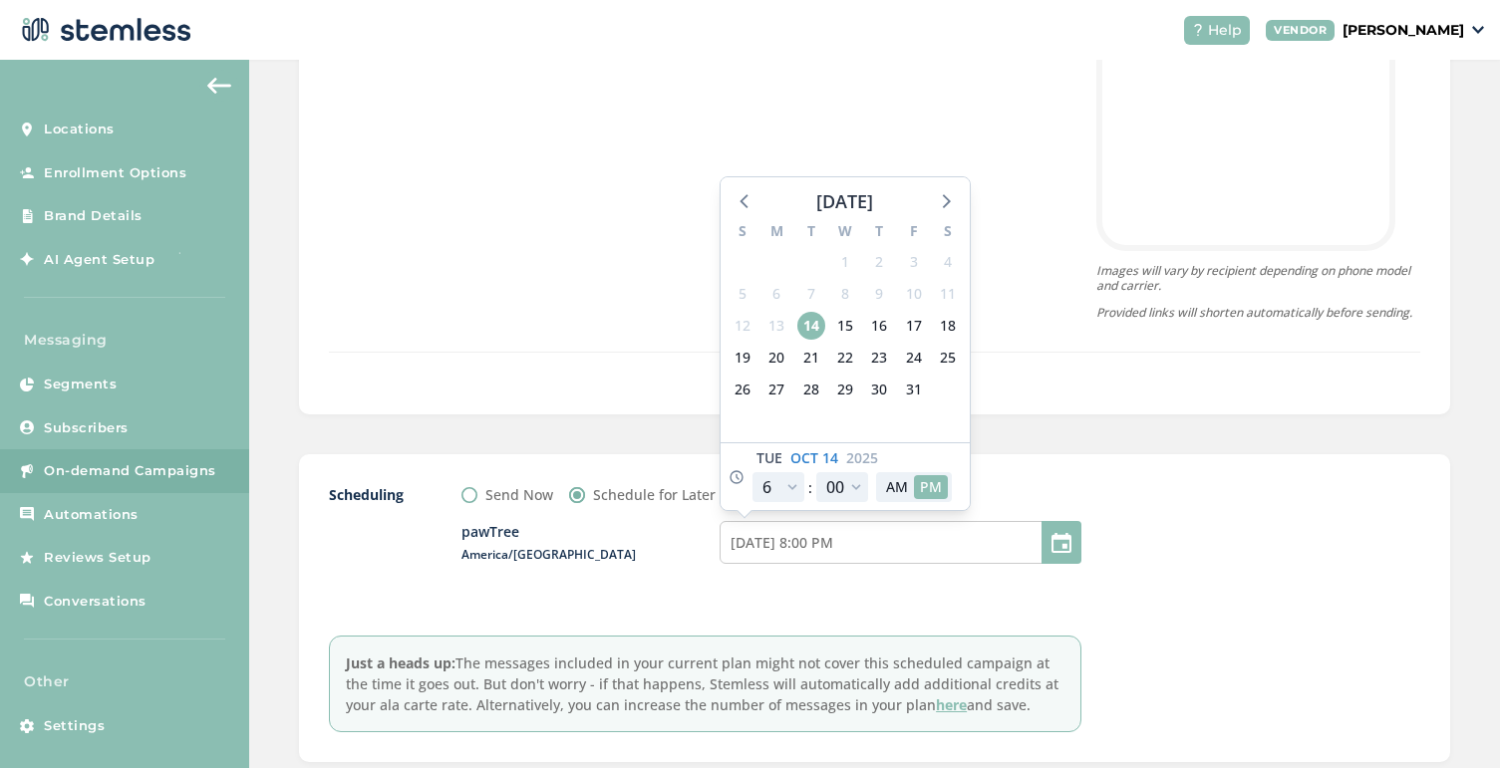
click at [1030, 476] on div "Scheduling Send Now Schedule for Later pawTree Outside business hours (8am-8pm)…" at bounding box center [874, 608] width 1151 height 308
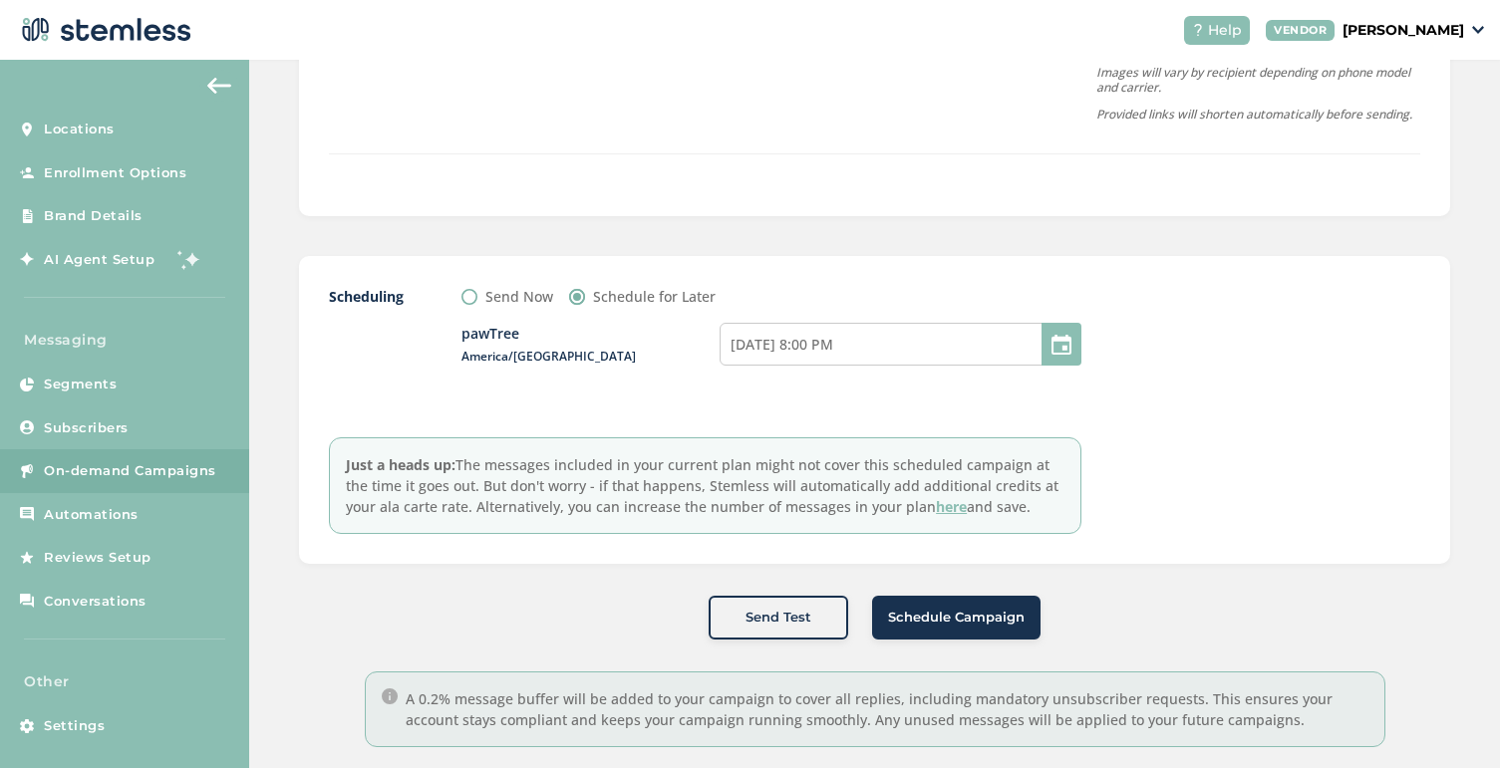
scroll to position [1108, 0]
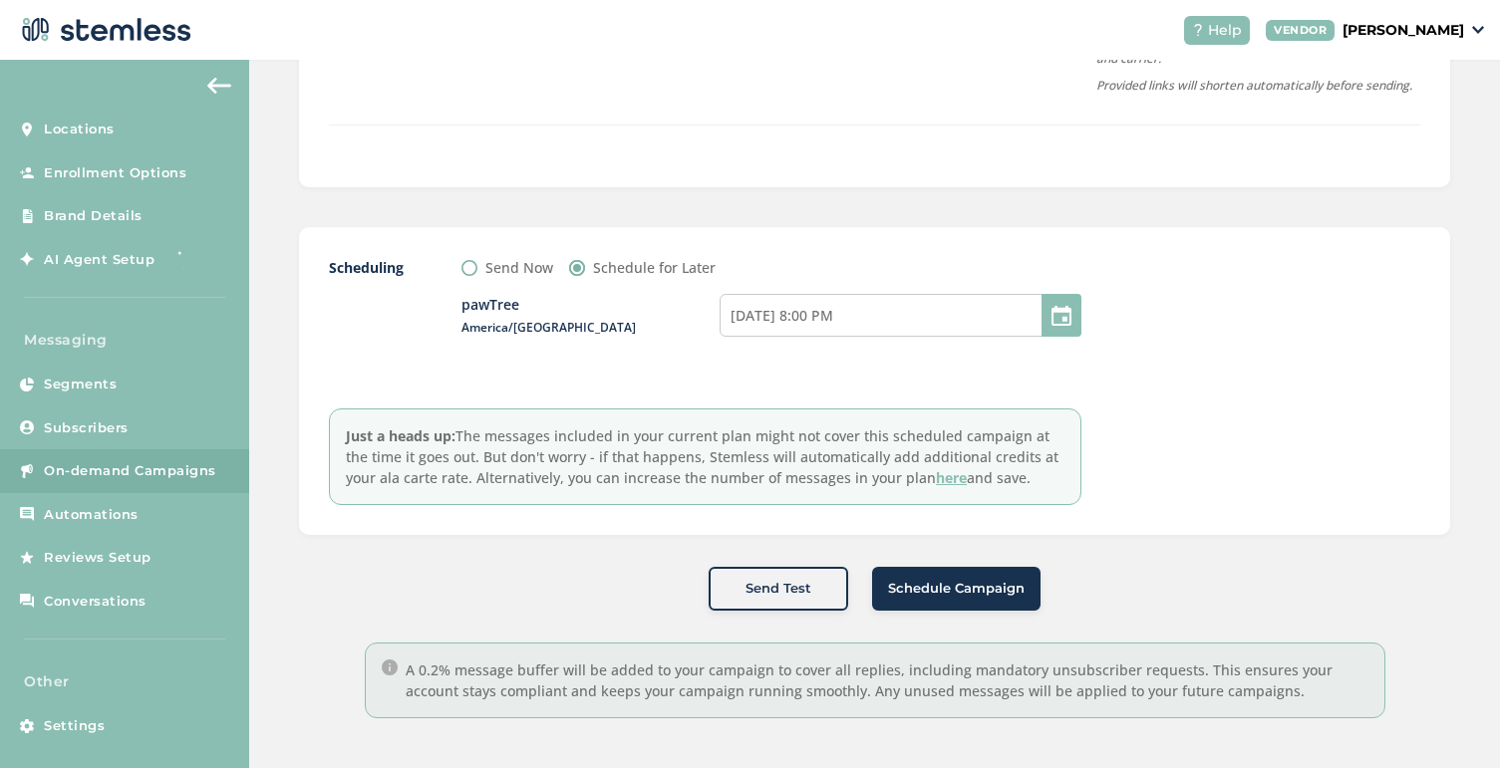
click at [959, 599] on button "Schedule Campaign" at bounding box center [956, 589] width 168 height 44
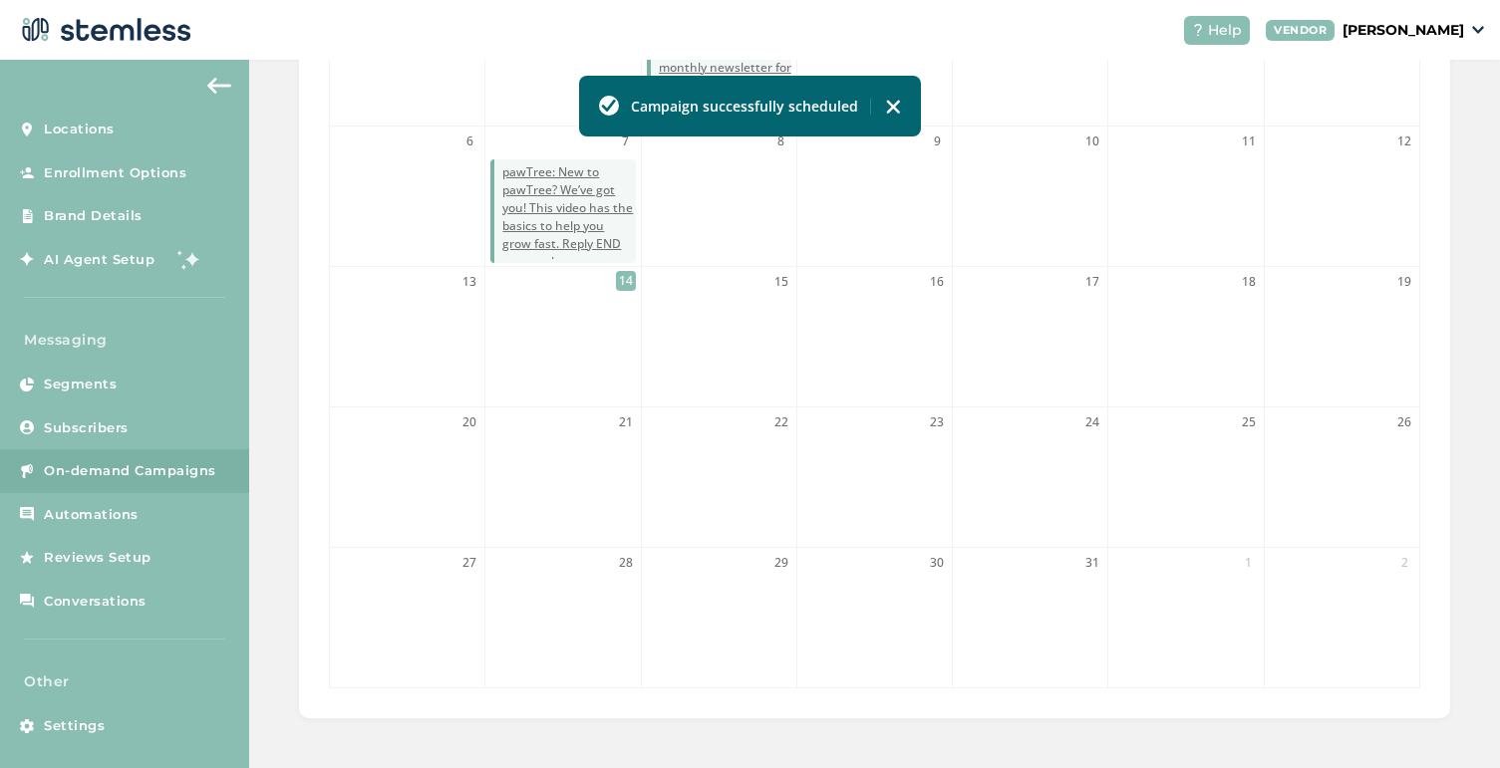
scroll to position [580, 0]
